Goal: Task Accomplishment & Management: Use online tool/utility

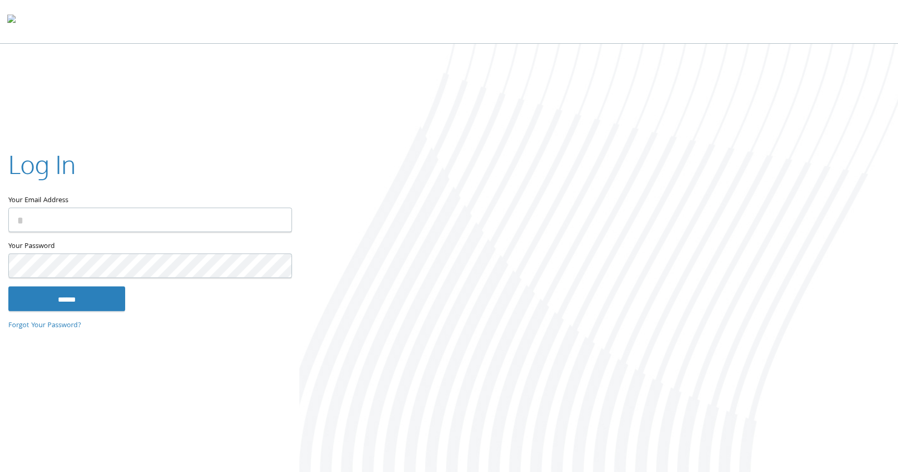
type input "**********"
click at [103, 299] on input "******" at bounding box center [66, 299] width 117 height 25
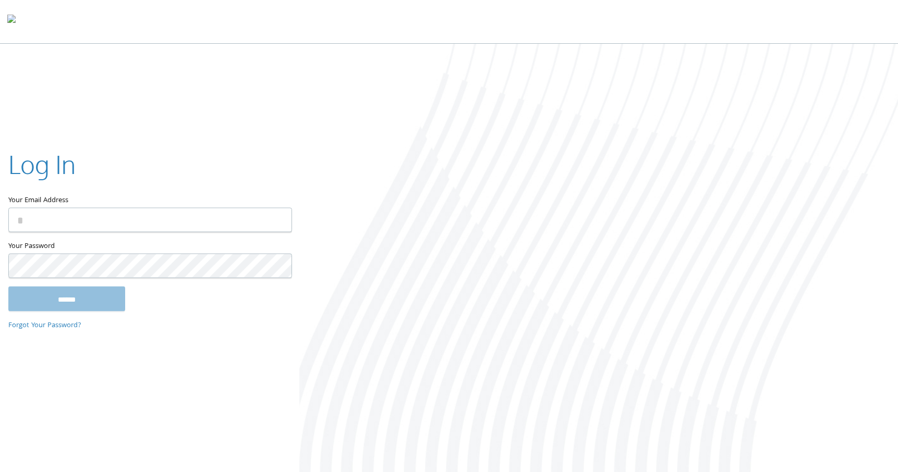
type input "**********"
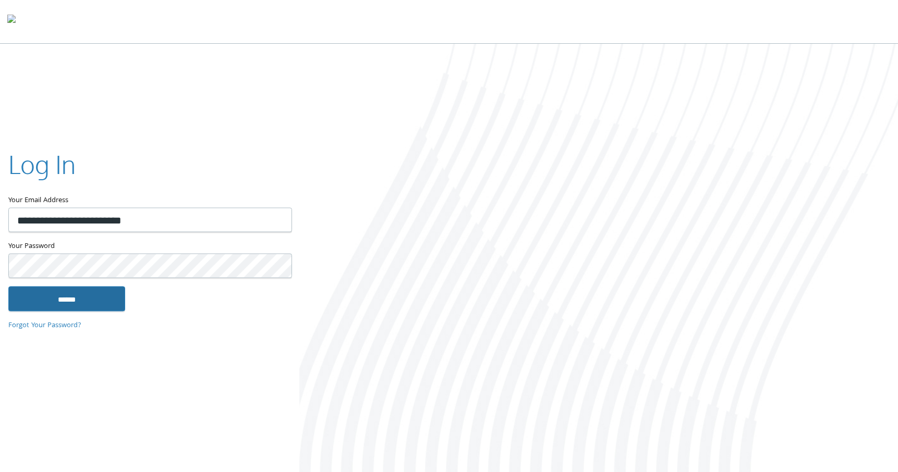
click at [78, 301] on input "******" at bounding box center [66, 299] width 117 height 25
